Goal: Task Accomplishment & Management: Complete application form

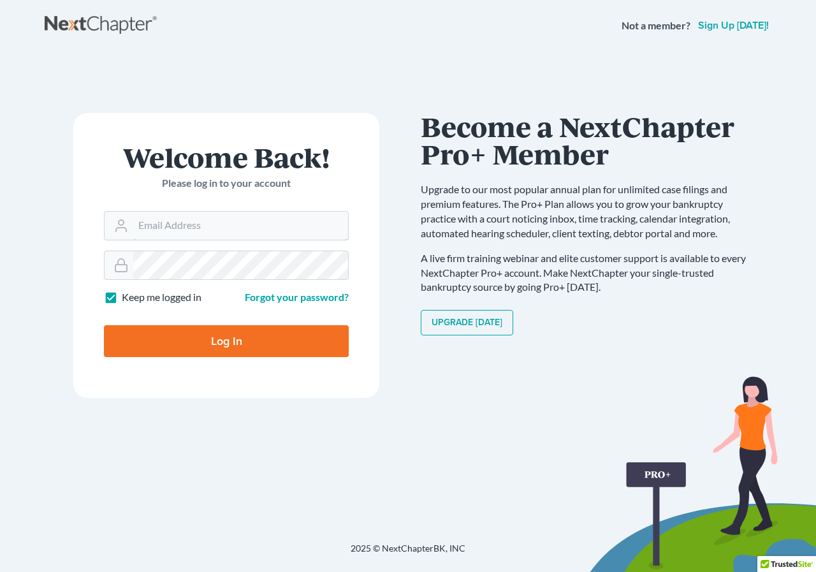
type input "[EMAIL_ADDRESS][DOMAIN_NAME]"
click at [233, 338] on input "Log In" at bounding box center [226, 341] width 245 height 32
type input "Thinking..."
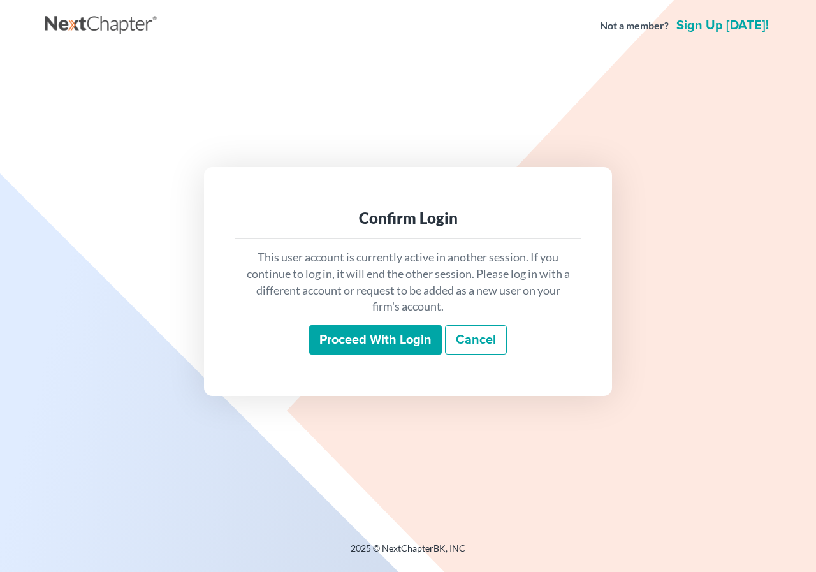
click at [385, 336] on input "Proceed with login" at bounding box center [375, 339] width 133 height 29
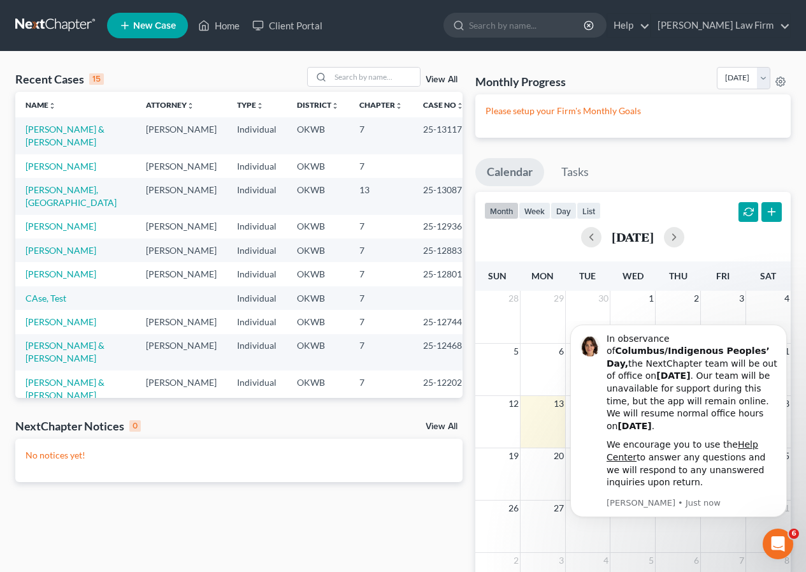
click at [144, 21] on span "New Case" at bounding box center [154, 26] width 43 height 10
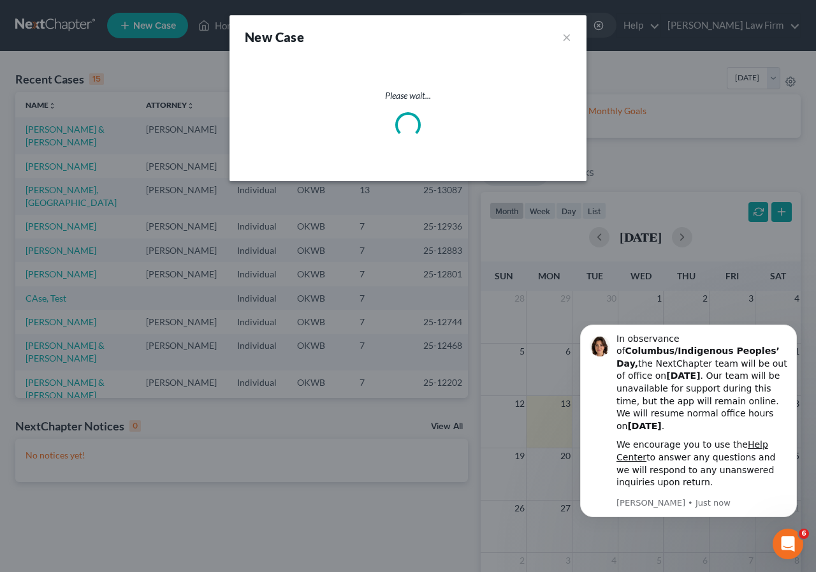
select select "65"
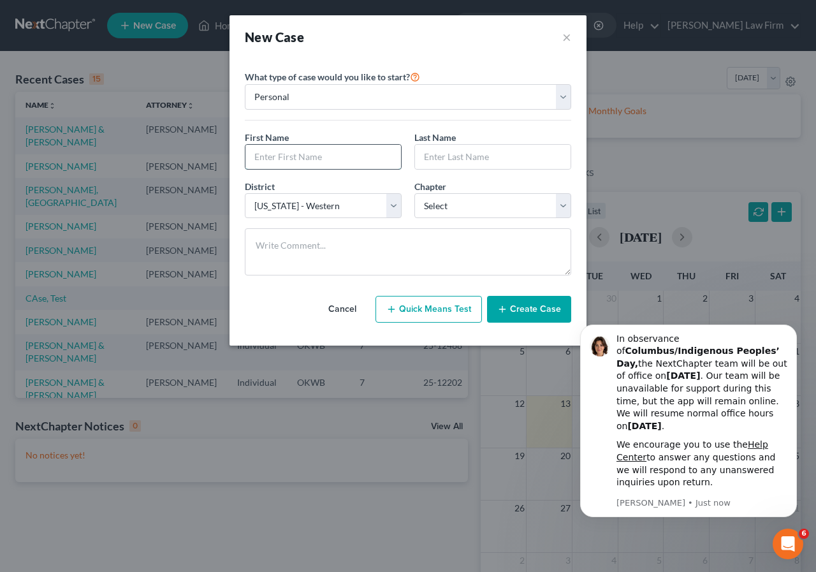
click at [305, 158] on input "text" at bounding box center [322, 157] width 155 height 24
type input "Caren"
drag, startPoint x: 450, startPoint y: 164, endPoint x: 394, endPoint y: 168, distance: 56.2
click at [394, 168] on div "First Name * Caren Last Name * Sue" at bounding box center [407, 155] width 339 height 49
type input "O'Mealey"
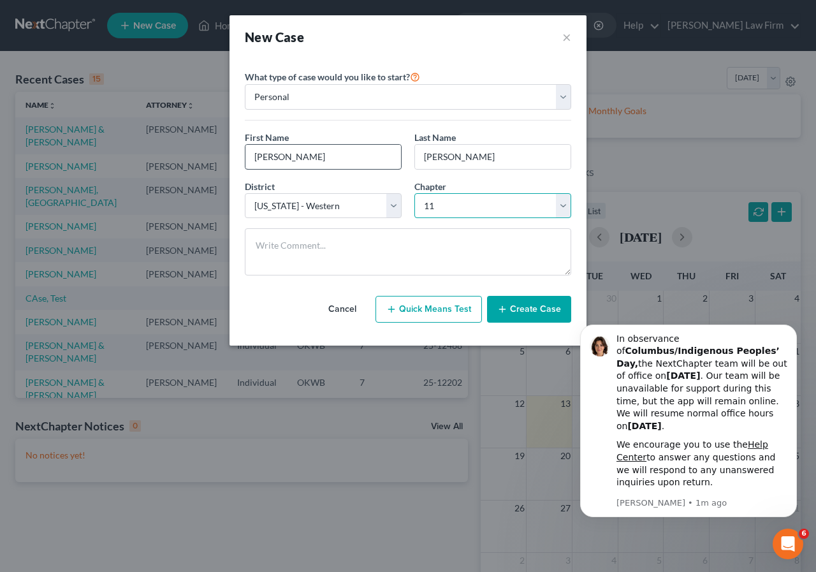
select select "3"
click at [525, 311] on button "Create Case" at bounding box center [529, 309] width 84 height 27
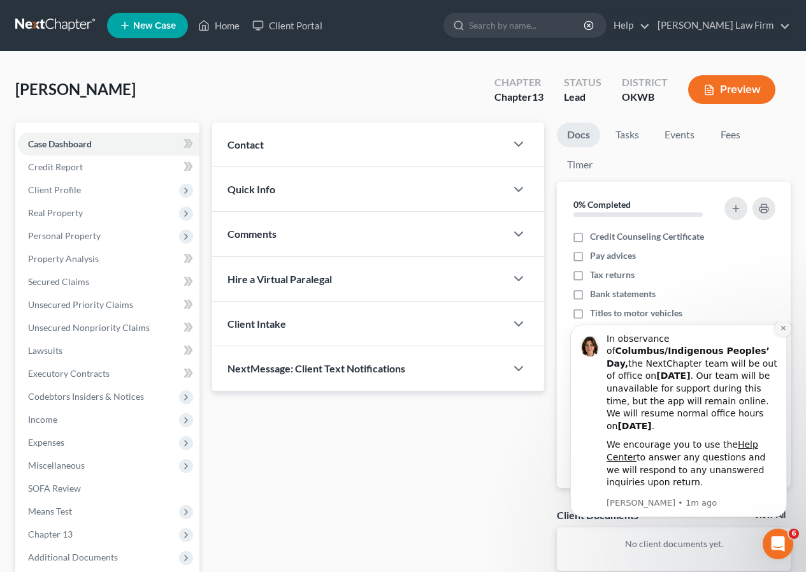
click at [785, 331] on icon "Dismiss notification" at bounding box center [783, 327] width 7 height 7
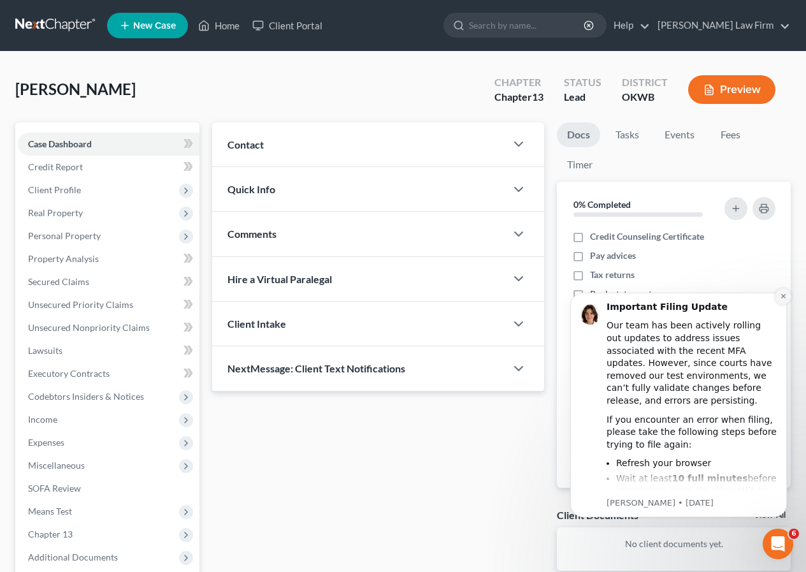
click at [781, 298] on icon "Dismiss notification" at bounding box center [783, 296] width 4 height 4
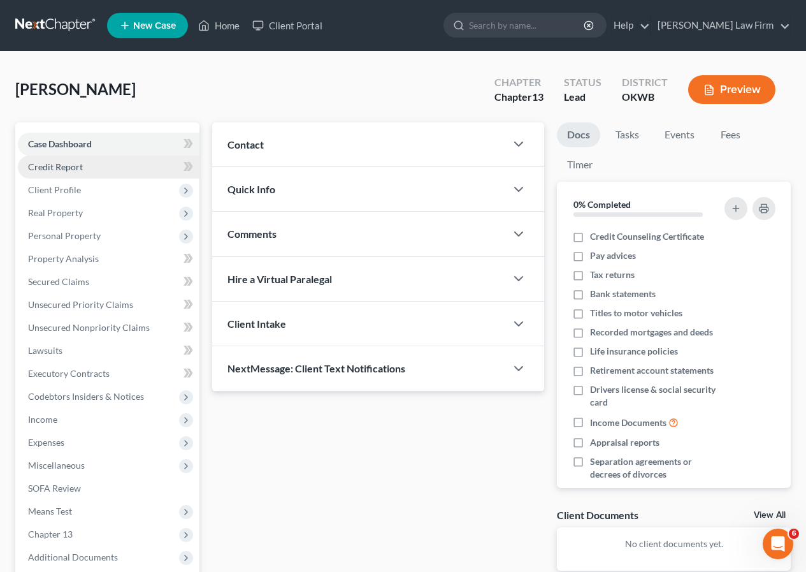
click at [61, 164] on span "Credit Report" at bounding box center [55, 166] width 55 height 11
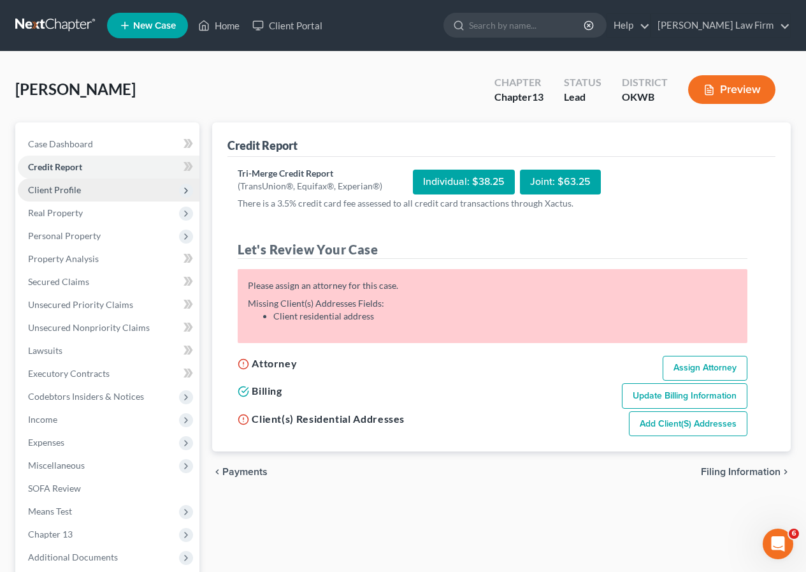
click at [61, 183] on span "Client Profile" at bounding box center [109, 189] width 182 height 23
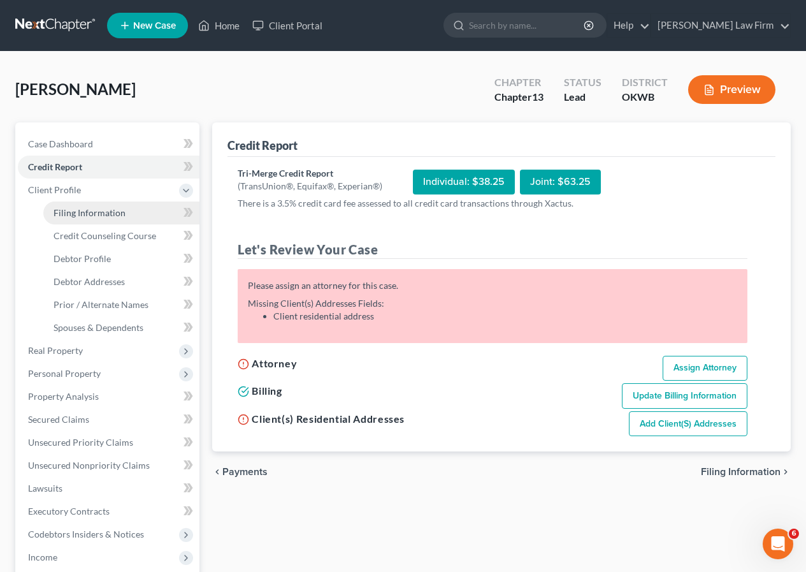
click at [63, 211] on span "Filing Information" at bounding box center [90, 212] width 72 height 11
select select "1"
select select "0"
select select "3"
select select "65"
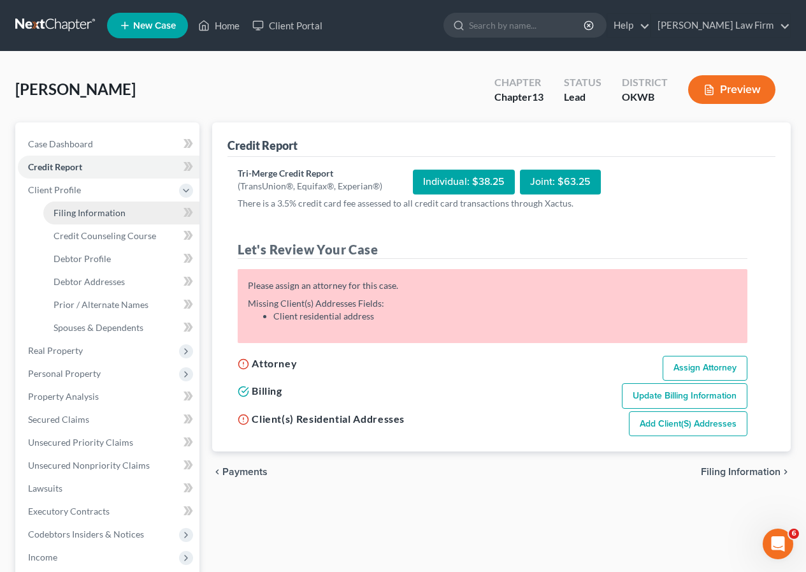
select select "37"
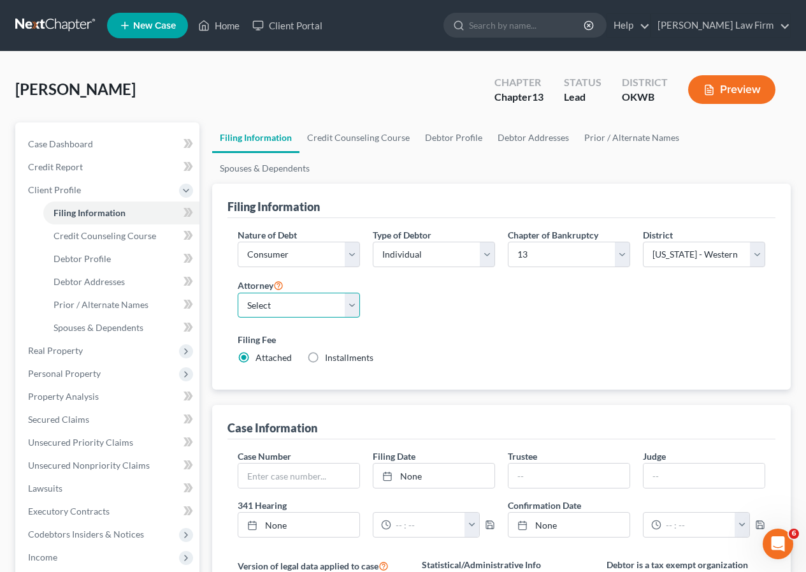
click at [349, 292] on select "Select Cecil W. Heaton - OKWB" at bounding box center [299, 304] width 122 height 25
select select "0"
click at [238, 292] on select "Select Cecil W. Heaton - OKWB" at bounding box center [299, 304] width 122 height 25
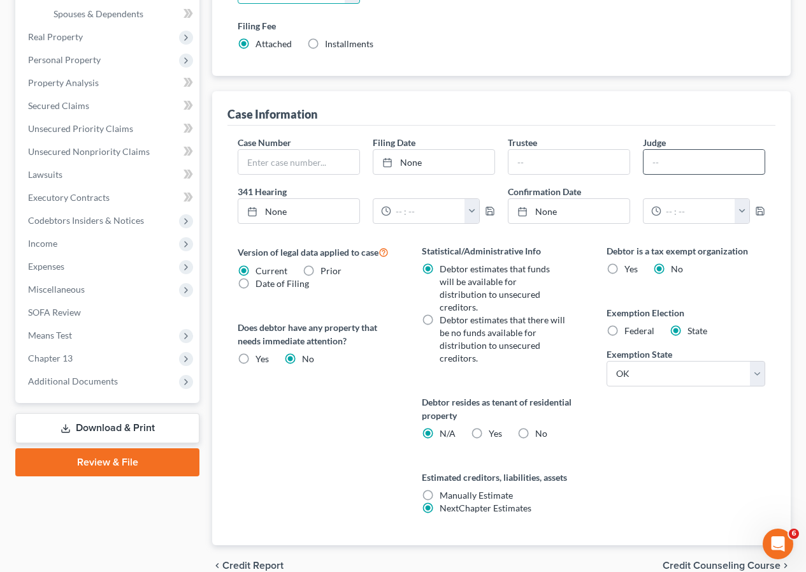
scroll to position [319, 0]
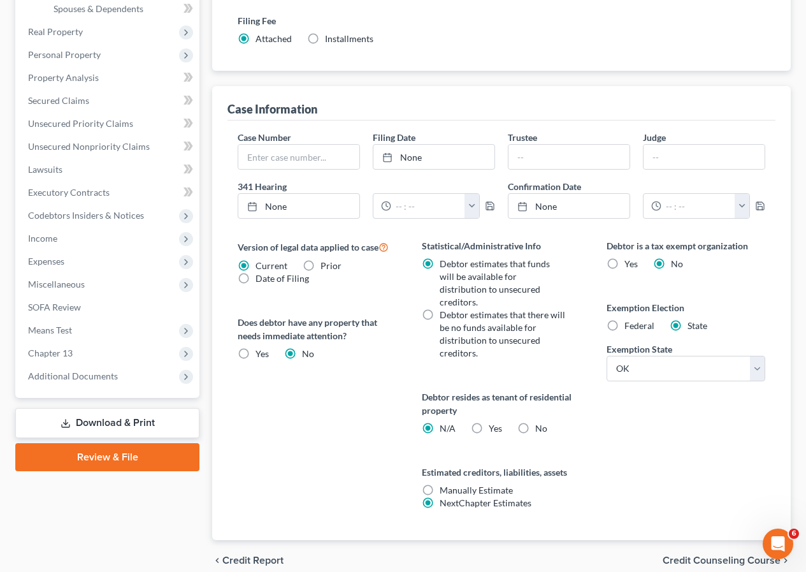
click at [702, 555] on span "Credit Counseling Course" at bounding box center [722, 560] width 118 height 10
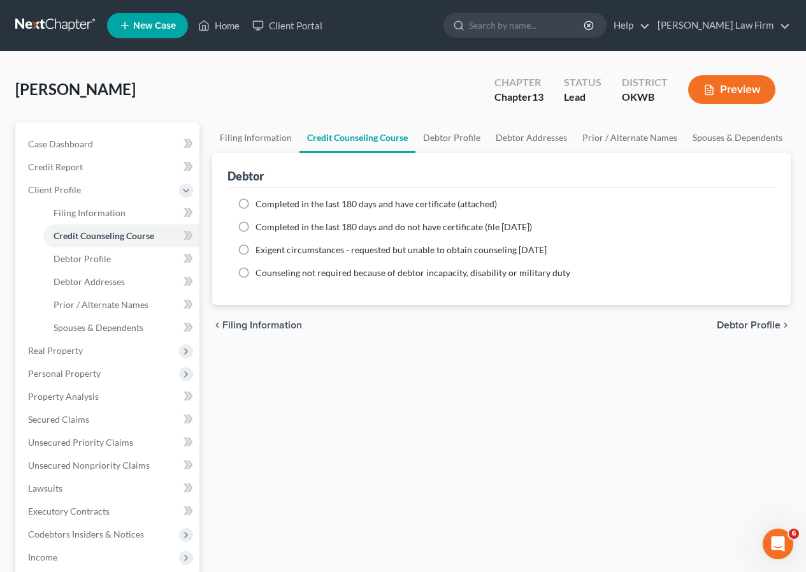
click at [740, 324] on span "Debtor Profile" at bounding box center [749, 325] width 64 height 10
select select "0"
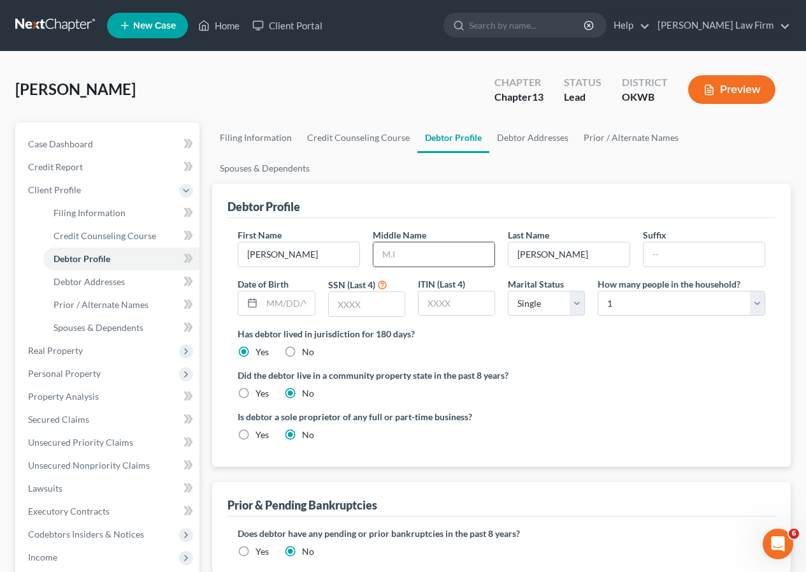
click at [379, 242] on input "text" at bounding box center [433, 254] width 121 height 24
type input "Sue"
type input "09/24/1964"
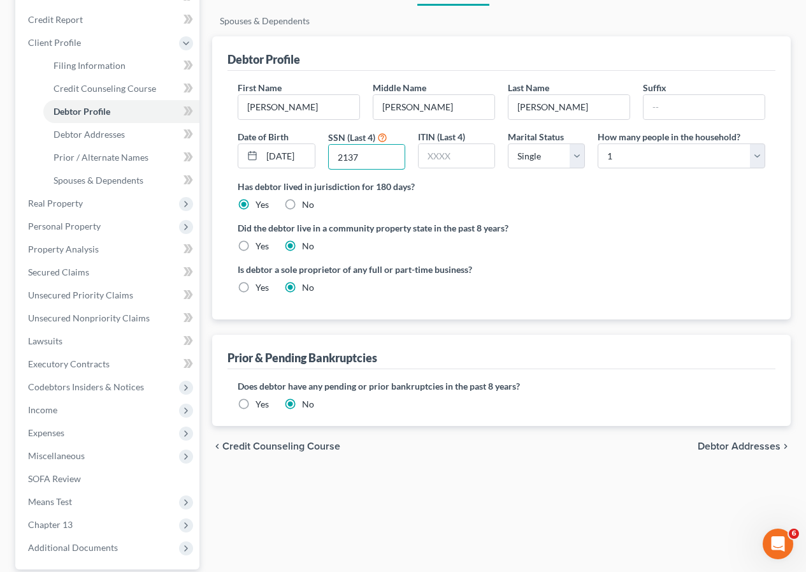
scroll to position [191, 0]
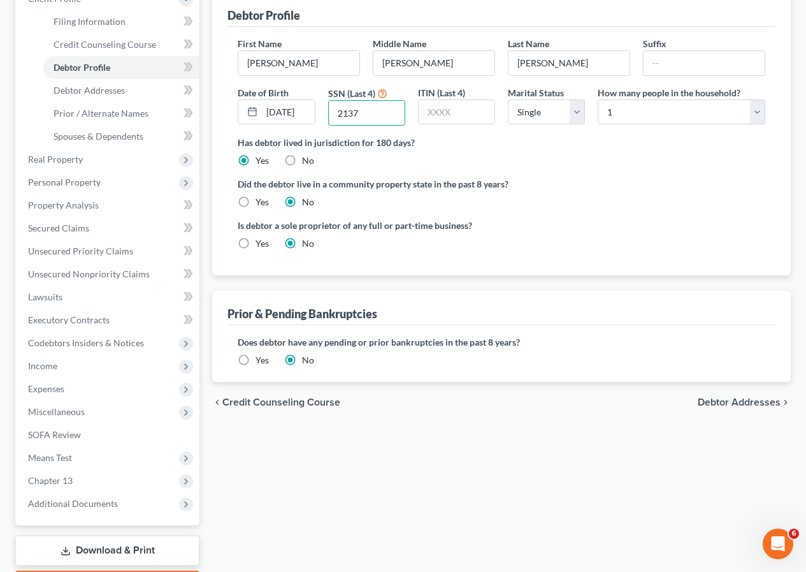
type input "2137"
click at [256, 354] on label "Yes" at bounding box center [262, 360] width 13 height 13
click at [261, 354] on input "Yes" at bounding box center [265, 358] width 8 height 8
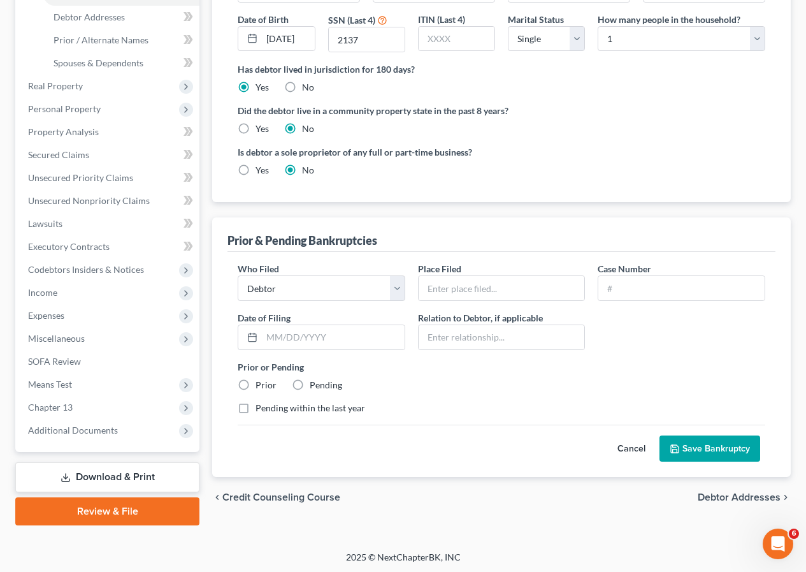
scroll to position [266, 0]
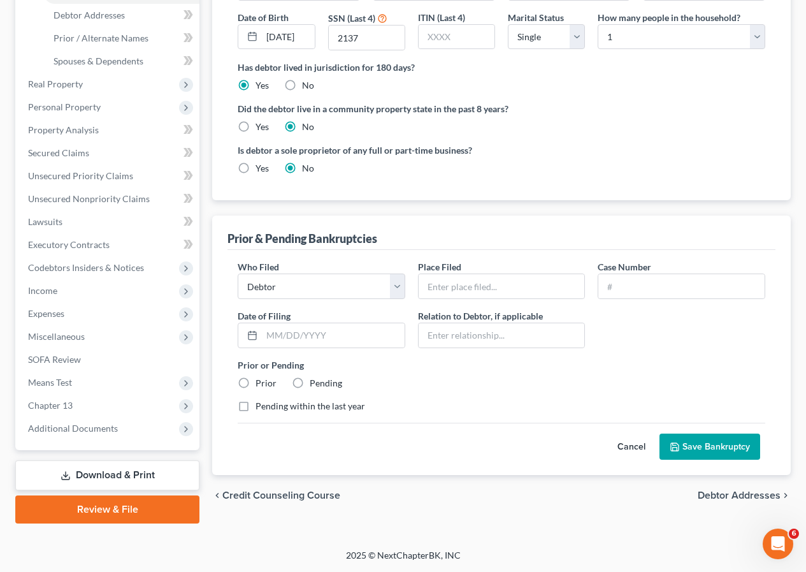
click at [731, 490] on span "Debtor Addresses" at bounding box center [739, 495] width 83 height 10
select select "0"
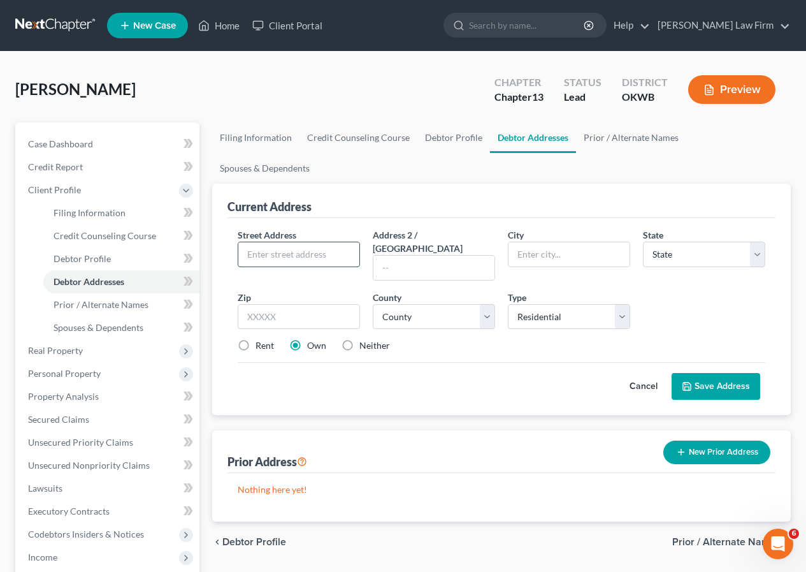
click at [245, 242] on input "text" at bounding box center [298, 254] width 121 height 24
type input "2553 Lynn Lane"
type input "Oklahoma City"
select select "37"
type input "73120"
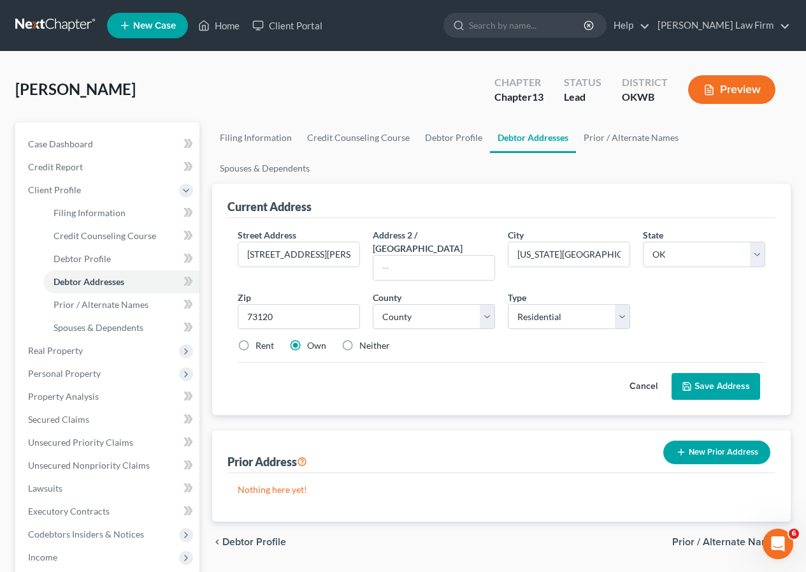
click at [728, 373] on button "Save Address" at bounding box center [716, 386] width 89 height 27
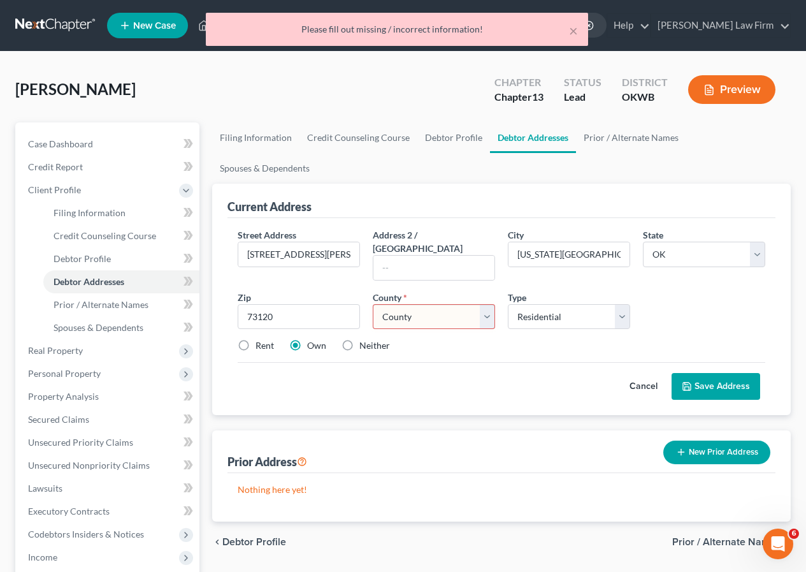
click at [449, 304] on select "County Adair County Alfalfa County Atoka County Beaver County Beckham County Bl…" at bounding box center [434, 316] width 122 height 25
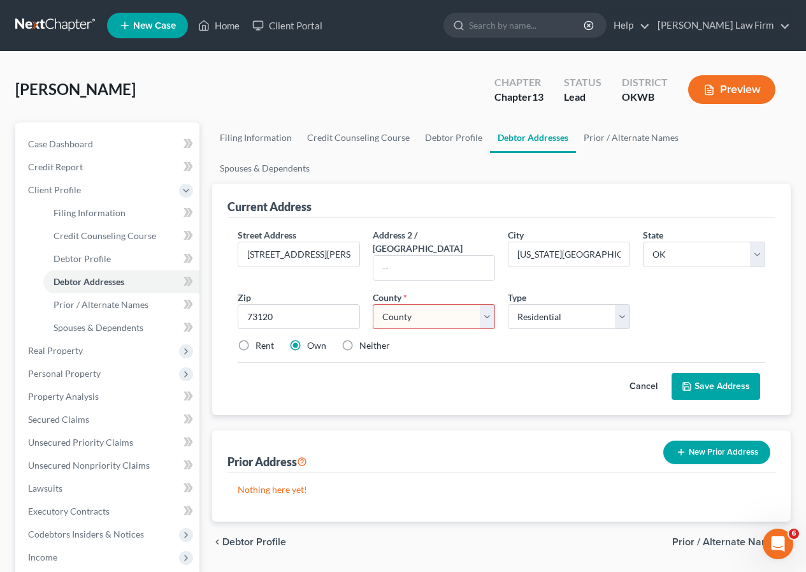
click at [384, 304] on select "County Adair County Alfalfa County Atoka County Beaver County Beckham County Bl…" at bounding box center [434, 316] width 122 height 25
select select "54"
click at [373, 304] on select "County Adair County Alfalfa County Atoka County Beaver County Beckham County Bl…" at bounding box center [434, 316] width 122 height 25
click at [705, 373] on button "Save Address" at bounding box center [716, 386] width 89 height 27
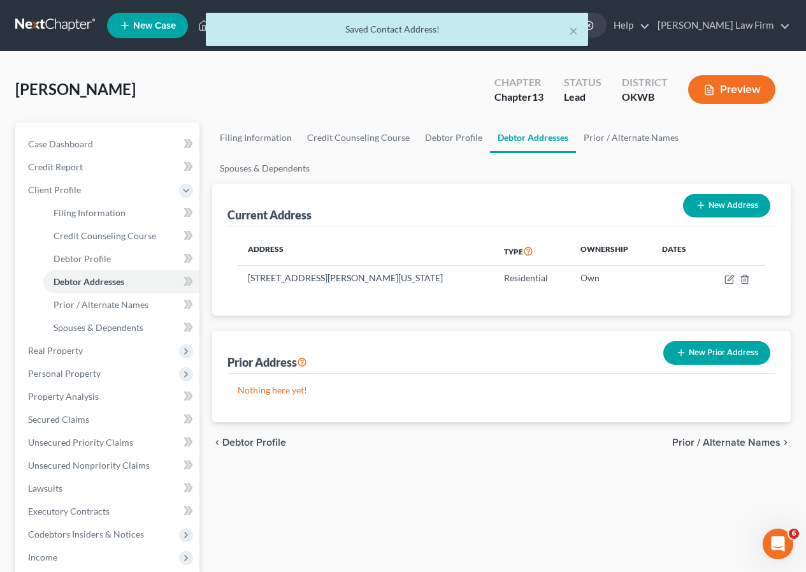
click at [729, 422] on div "chevron_left Debtor Profile Prior / Alternate Names chevron_right" at bounding box center [501, 442] width 579 height 41
click at [728, 437] on span "Prior / Alternate Names" at bounding box center [726, 442] width 108 height 10
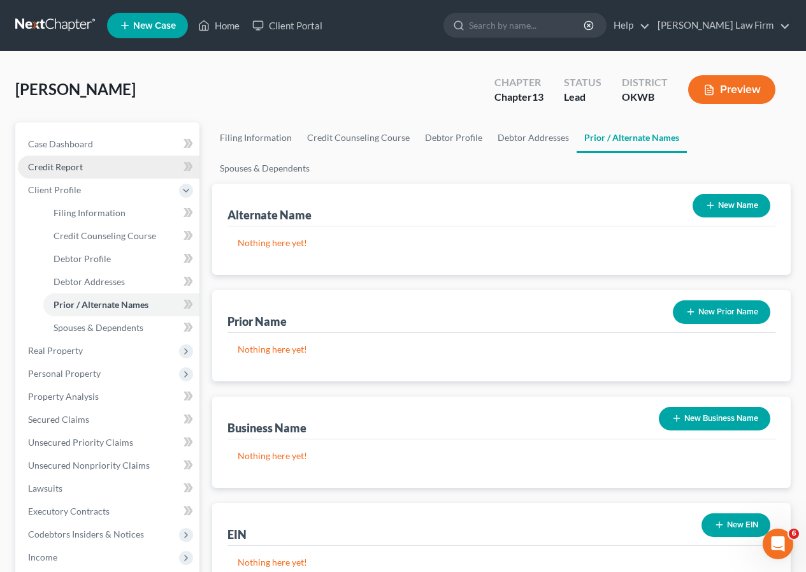
click at [52, 168] on span "Credit Report" at bounding box center [55, 166] width 55 height 11
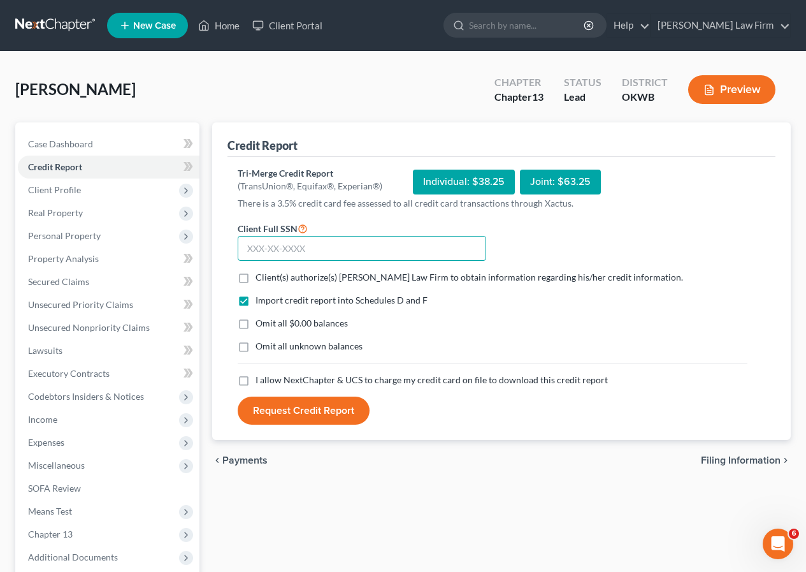
click at [243, 247] on input "text" at bounding box center [362, 248] width 248 height 25
click at [256, 279] on label "Client(s) authorize(s) Heaton Law Firm to obtain information regarding his/her …" at bounding box center [470, 277] width 428 height 13
click at [261, 279] on input "Client(s) authorize(s) Heaton Law Firm to obtain information regarding his/her …" at bounding box center [265, 275] width 8 height 8
checkbox input "true"
click at [256, 323] on label "Omit all $0.00 balances" at bounding box center [302, 323] width 92 height 13
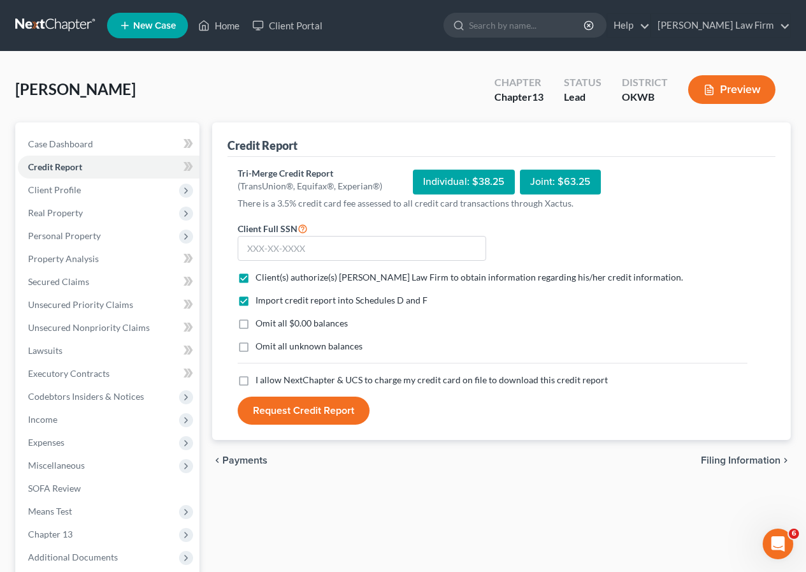
click at [261, 323] on input "Omit all $0.00 balances" at bounding box center [265, 321] width 8 height 8
checkbox input "true"
click at [256, 345] on label "Omit all unknown balances" at bounding box center [309, 346] width 107 height 13
click at [261, 345] on input "Omit all unknown balances" at bounding box center [265, 344] width 8 height 8
checkbox input "true"
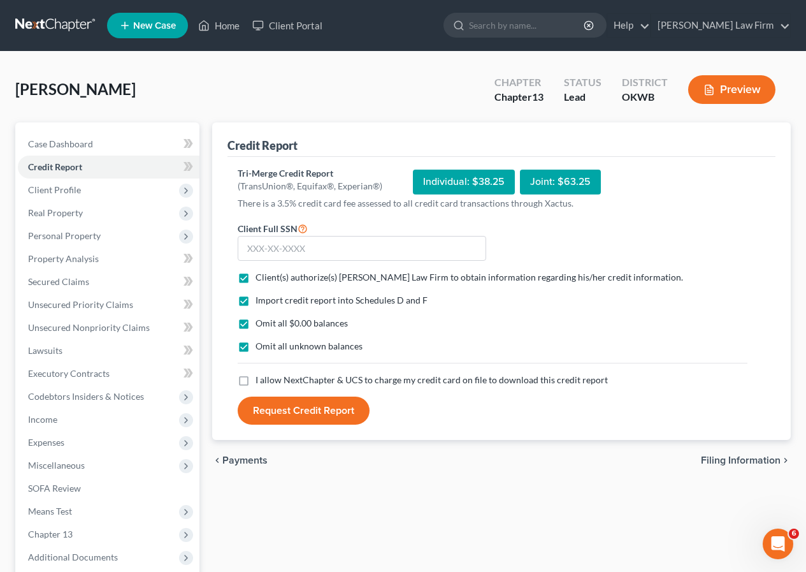
click at [256, 378] on label "I allow NextChapter & UCS to charge my credit card on file to download this cre…" at bounding box center [432, 379] width 352 height 13
click at [261, 378] on input "I allow NextChapter & UCS to charge my credit card on file to download this cre…" at bounding box center [265, 377] width 8 height 8
checkbox input "true"
click at [246, 243] on input "text" at bounding box center [362, 248] width 248 height 25
type input "445-80-2137"
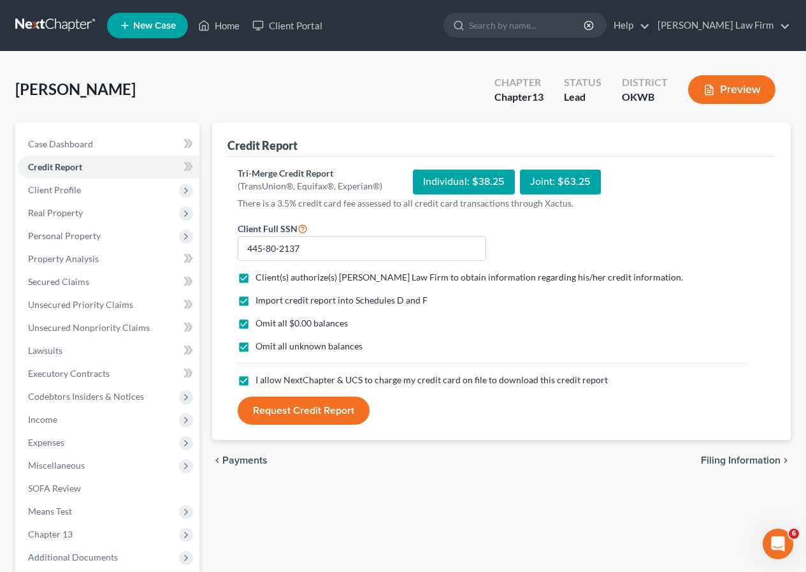
click at [327, 412] on button "Request Credit Report" at bounding box center [304, 410] width 132 height 28
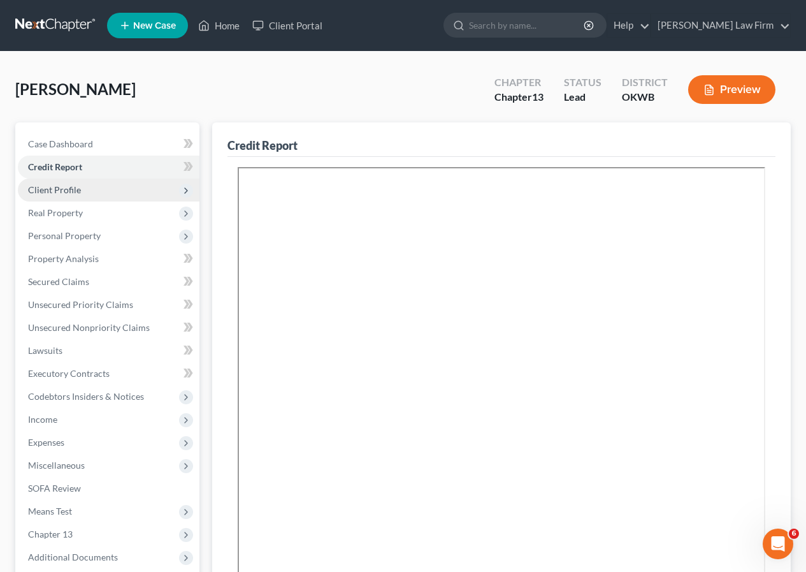
click at [69, 190] on span "Client Profile" at bounding box center [54, 189] width 53 height 11
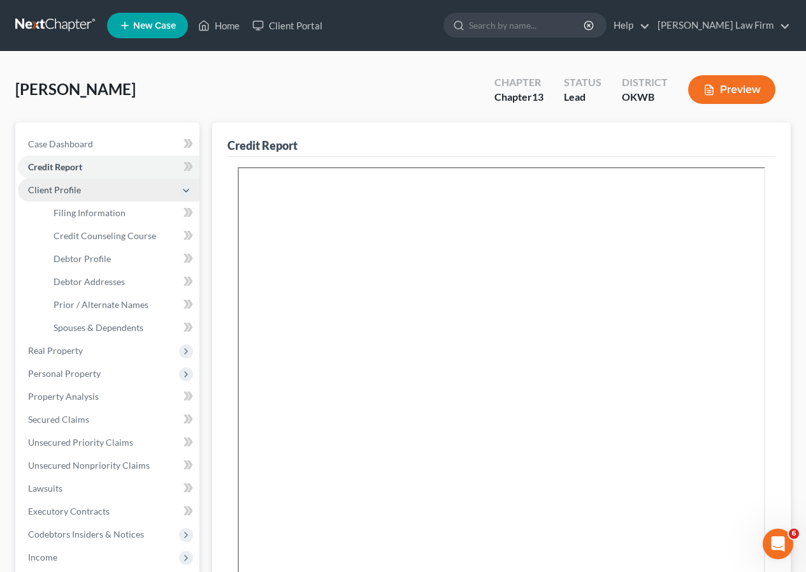
click at [69, 190] on span "Client Profile" at bounding box center [54, 189] width 53 height 11
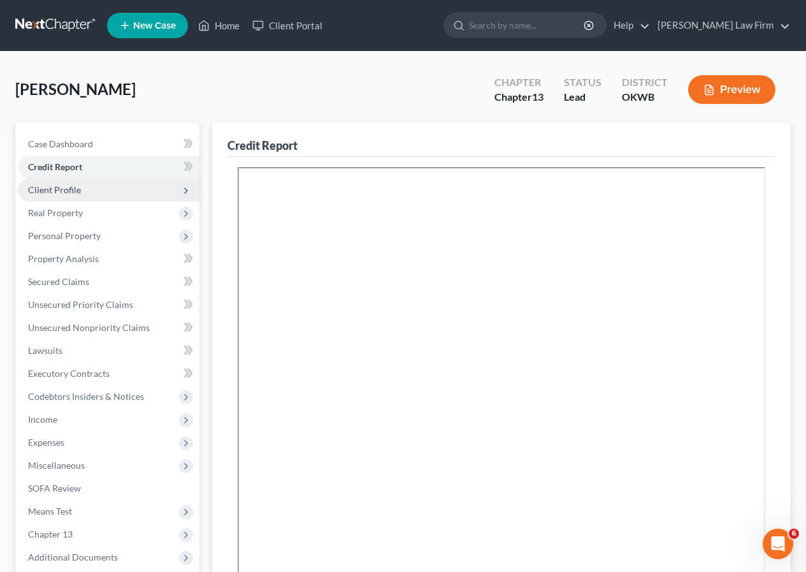
click at [77, 186] on span "Client Profile" at bounding box center [54, 189] width 53 height 11
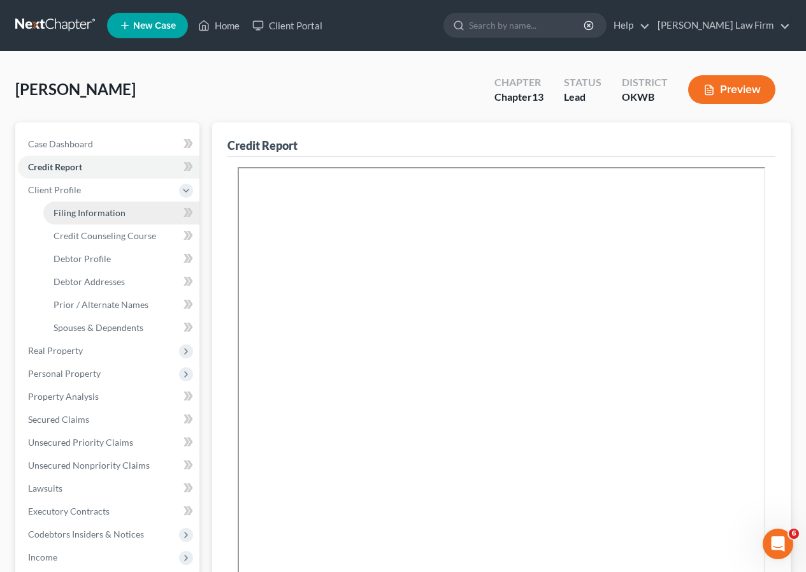
click at [70, 215] on span "Filing Information" at bounding box center [90, 212] width 72 height 11
select select "1"
select select "0"
select select "3"
select select "65"
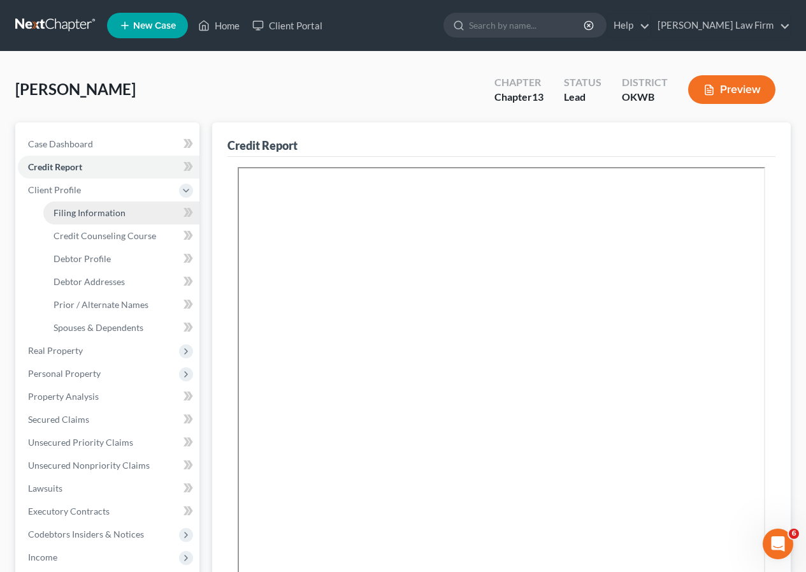
select select "0"
select select "37"
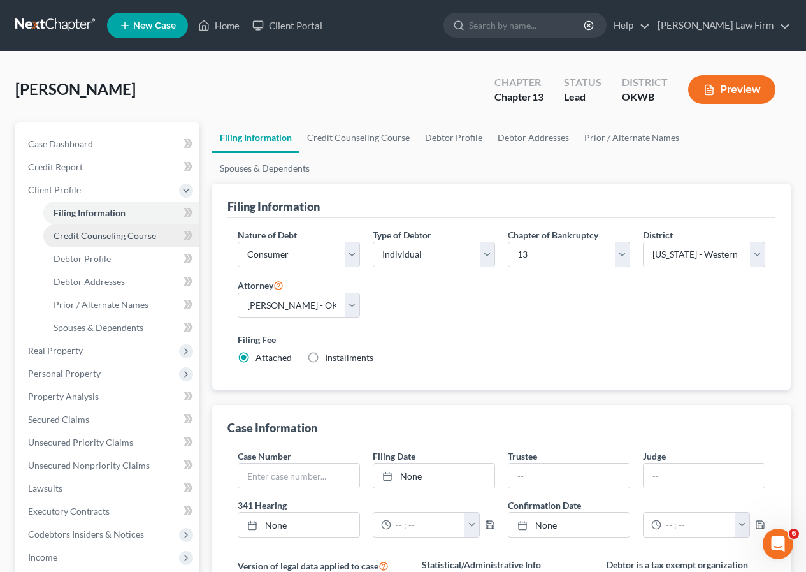
click at [129, 238] on span "Credit Counseling Course" at bounding box center [105, 235] width 103 height 11
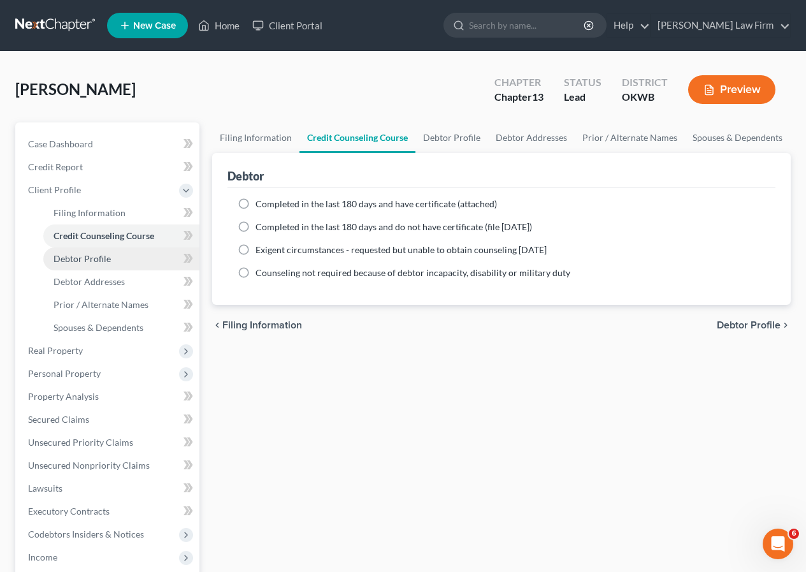
click at [124, 256] on link "Debtor Profile" at bounding box center [121, 258] width 156 height 23
select select "0"
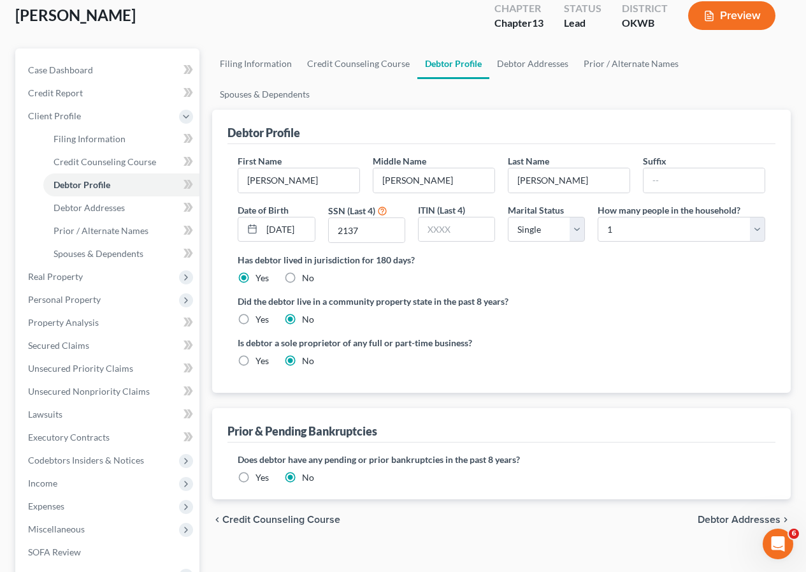
scroll to position [191, 0]
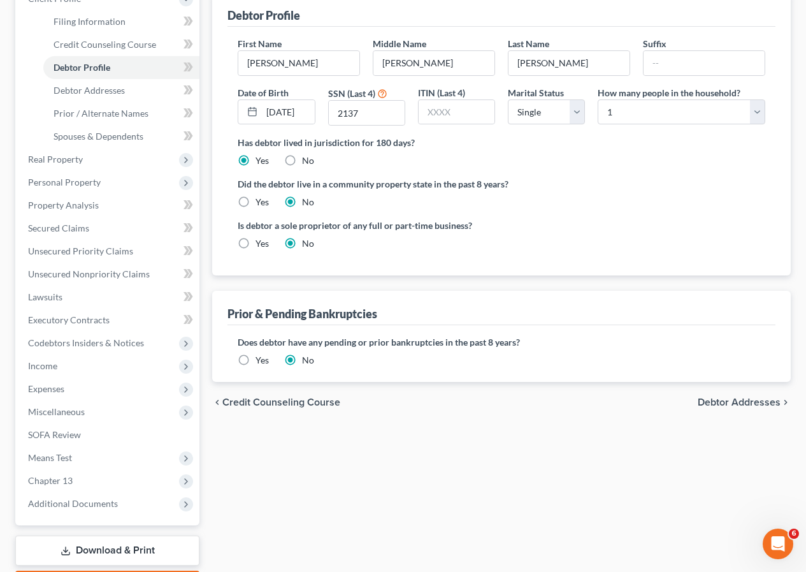
click at [256, 354] on label "Yes" at bounding box center [262, 360] width 13 height 13
click at [261, 354] on input "Yes" at bounding box center [265, 358] width 8 height 8
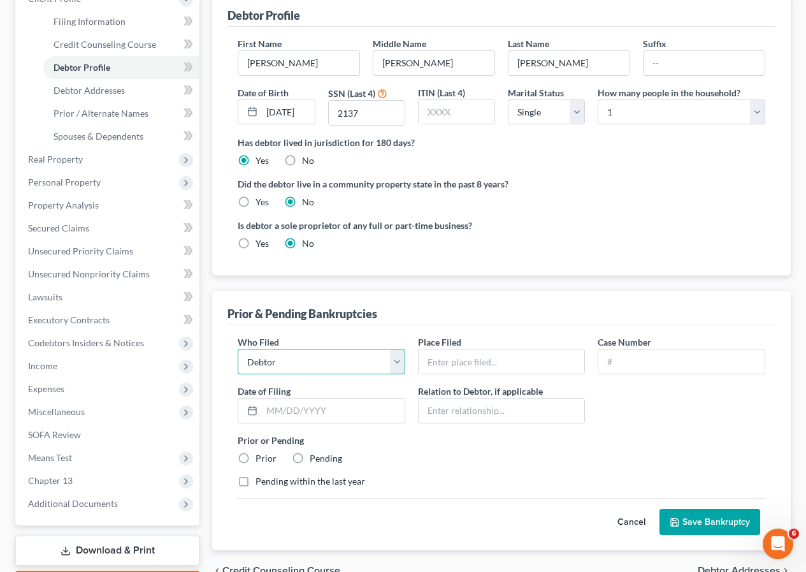
click at [398, 349] on select "Debtor Other" at bounding box center [322, 361] width 168 height 25
click at [431, 349] on input "text" at bounding box center [502, 361] width 166 height 24
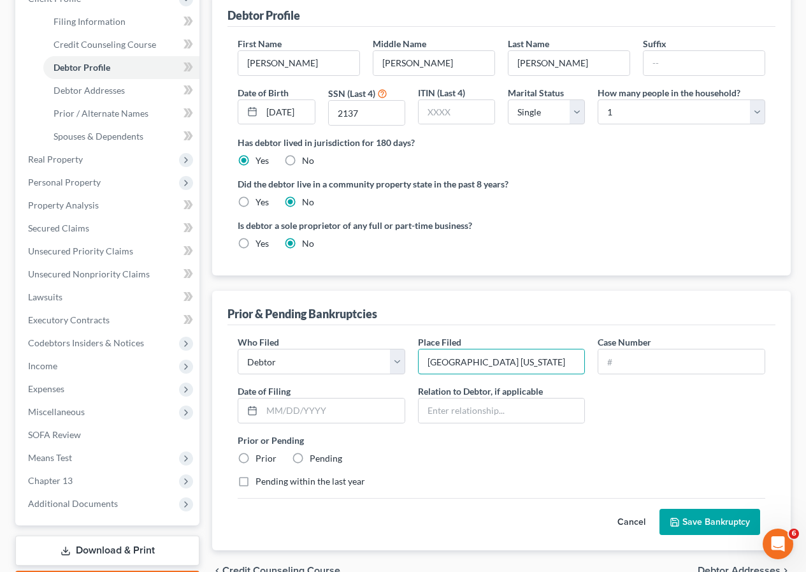
type input "Western District Oklahoma"
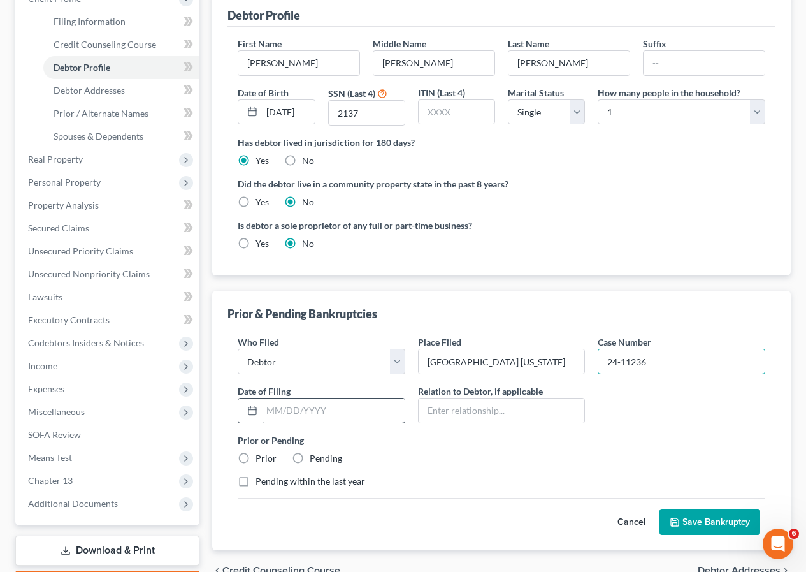
type input "24-11236"
click at [267, 398] on input "text" at bounding box center [333, 410] width 143 height 24
type input "05/03/2024"
click at [256, 452] on label "Prior" at bounding box center [266, 458] width 21 height 13
click at [261, 452] on input "Prior" at bounding box center [265, 456] width 8 height 8
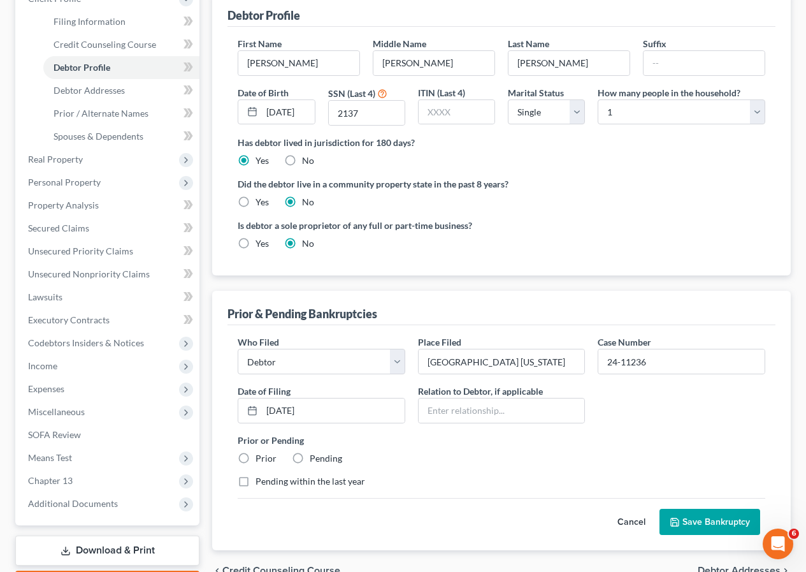
radio input "true"
click at [710, 508] on button "Save Bankruptcy" at bounding box center [709, 521] width 101 height 27
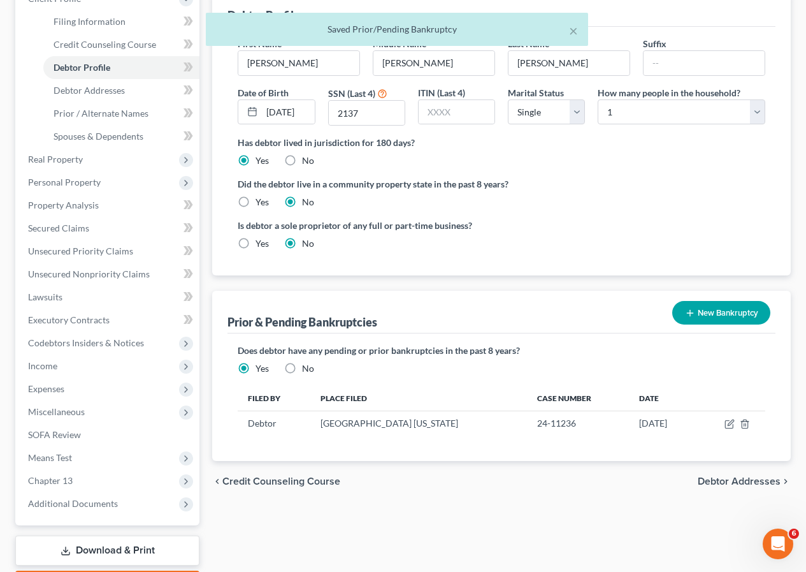
click at [710, 476] on span "Debtor Addresses" at bounding box center [739, 481] width 83 height 10
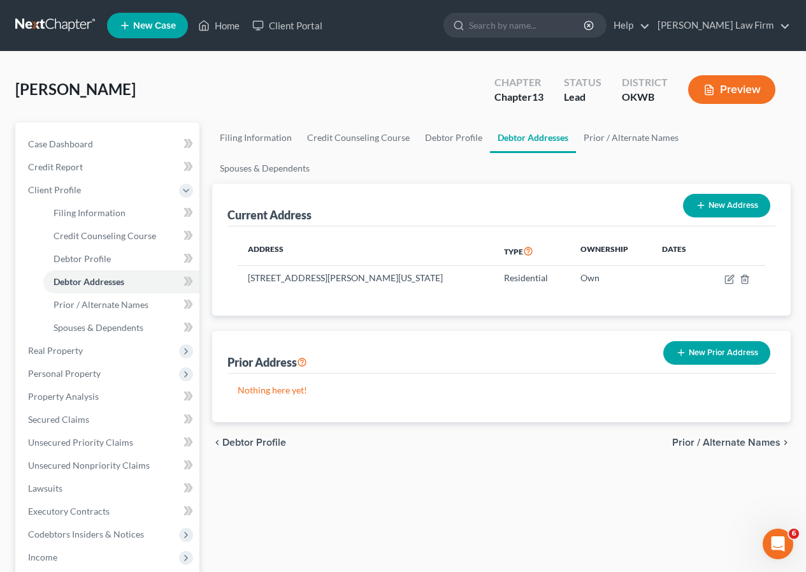
click at [719, 437] on span "Prior / Alternate Names" at bounding box center [726, 442] width 108 height 10
